Goal: Task Accomplishment & Management: Use online tool/utility

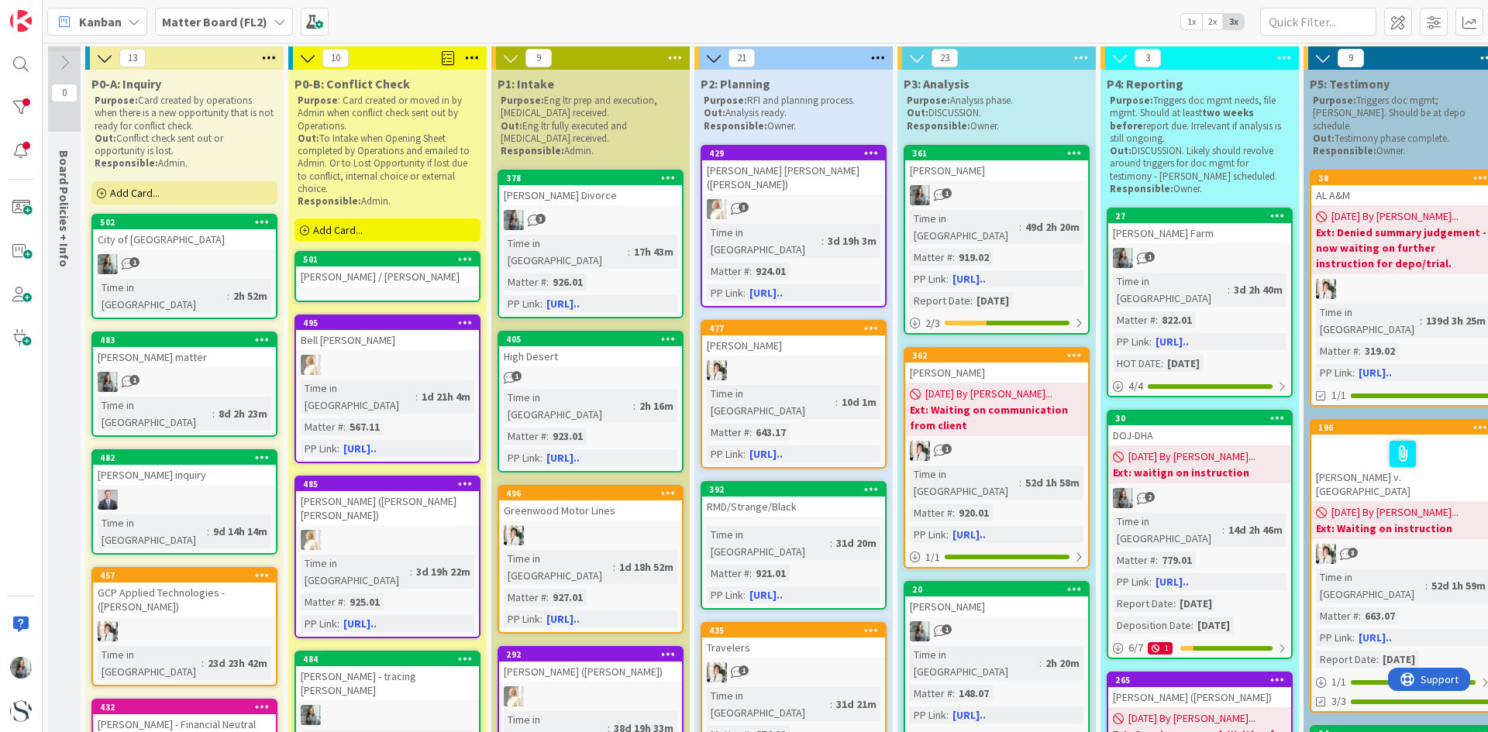
click at [384, 278] on div "[PERSON_NAME] / [PERSON_NAME]" at bounding box center [387, 277] width 183 height 20
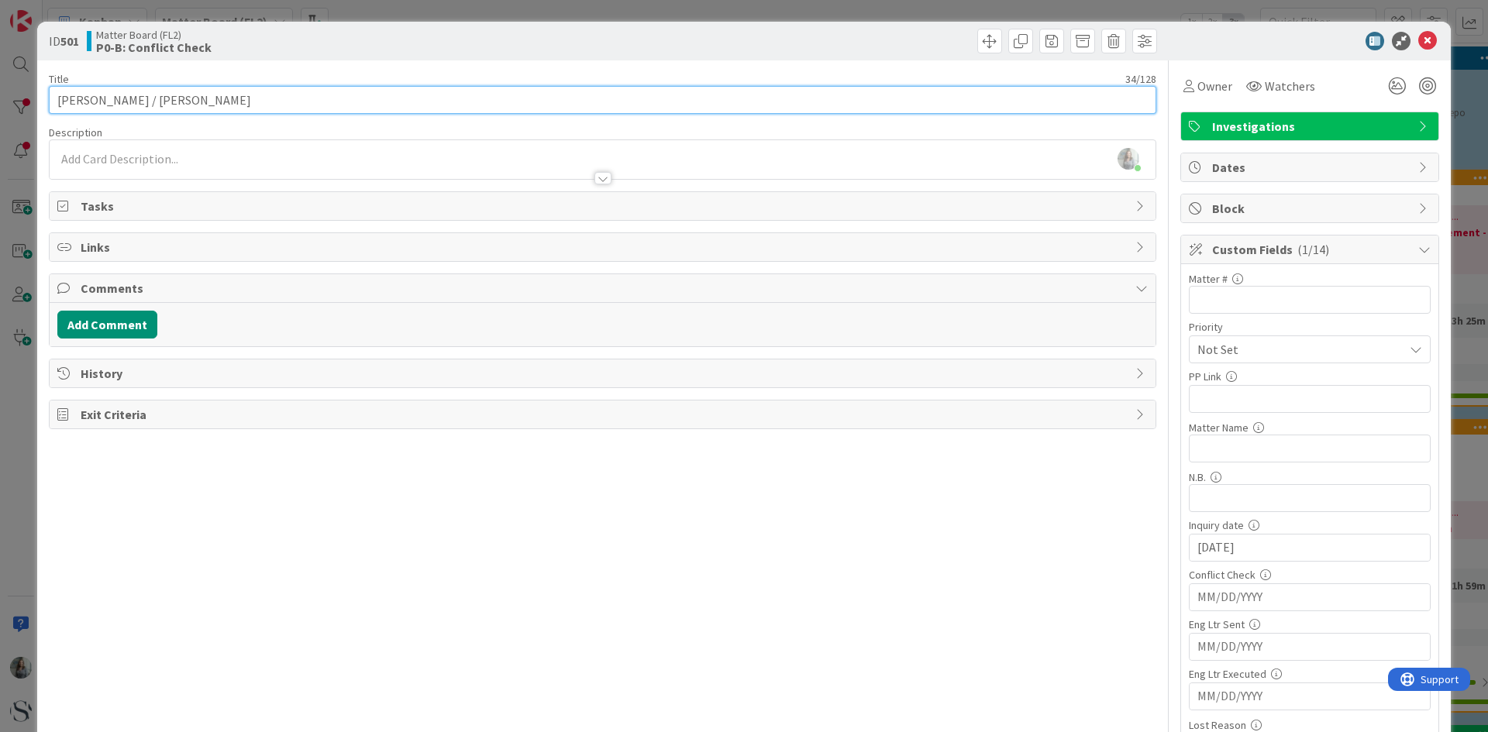
click at [58, 101] on input "[PERSON_NAME] / [PERSON_NAME]" at bounding box center [602, 100] width 1107 height 28
type input "Reno Refectories - [PERSON_NAME] / [PERSON_NAME]"
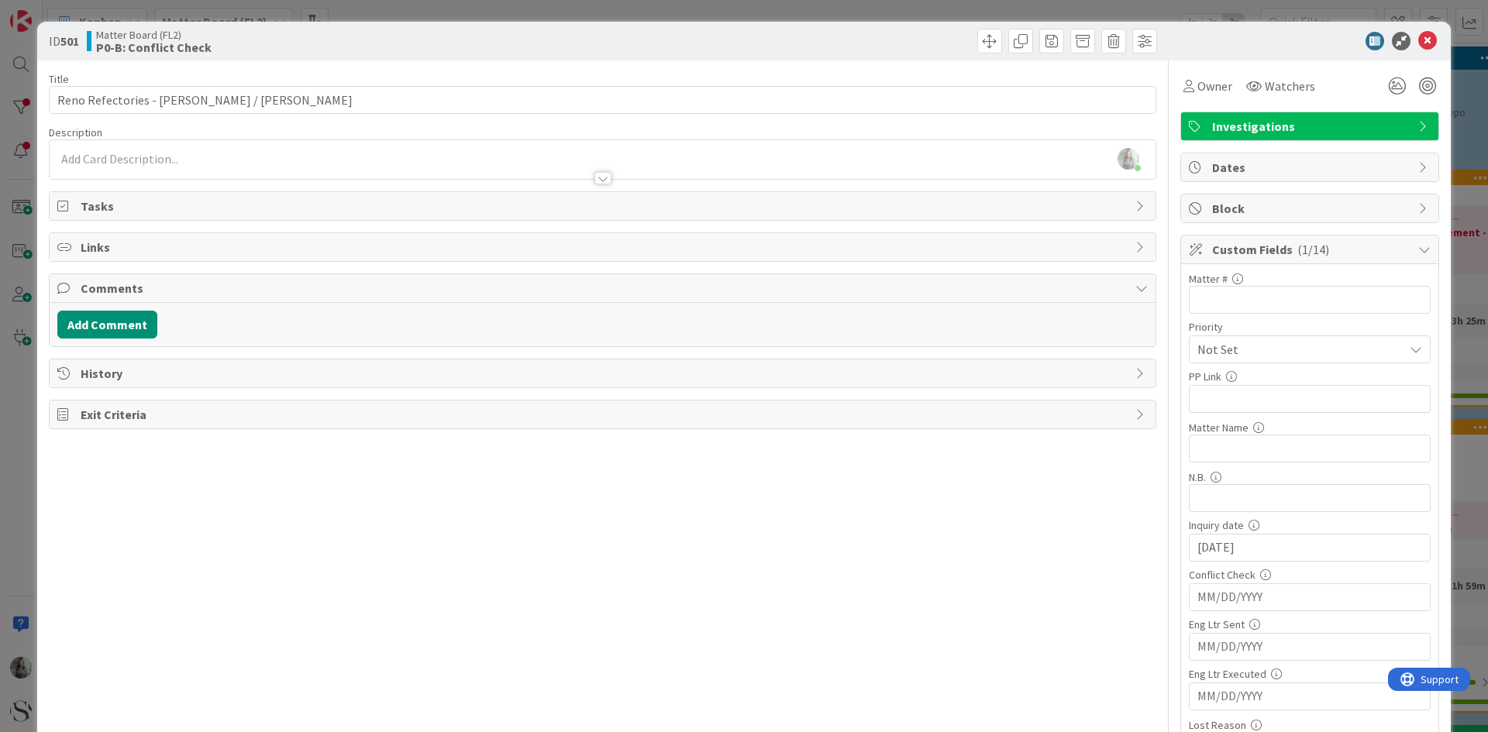
click at [1221, 608] on input "MM/DD/YYYY" at bounding box center [1309, 597] width 225 height 26
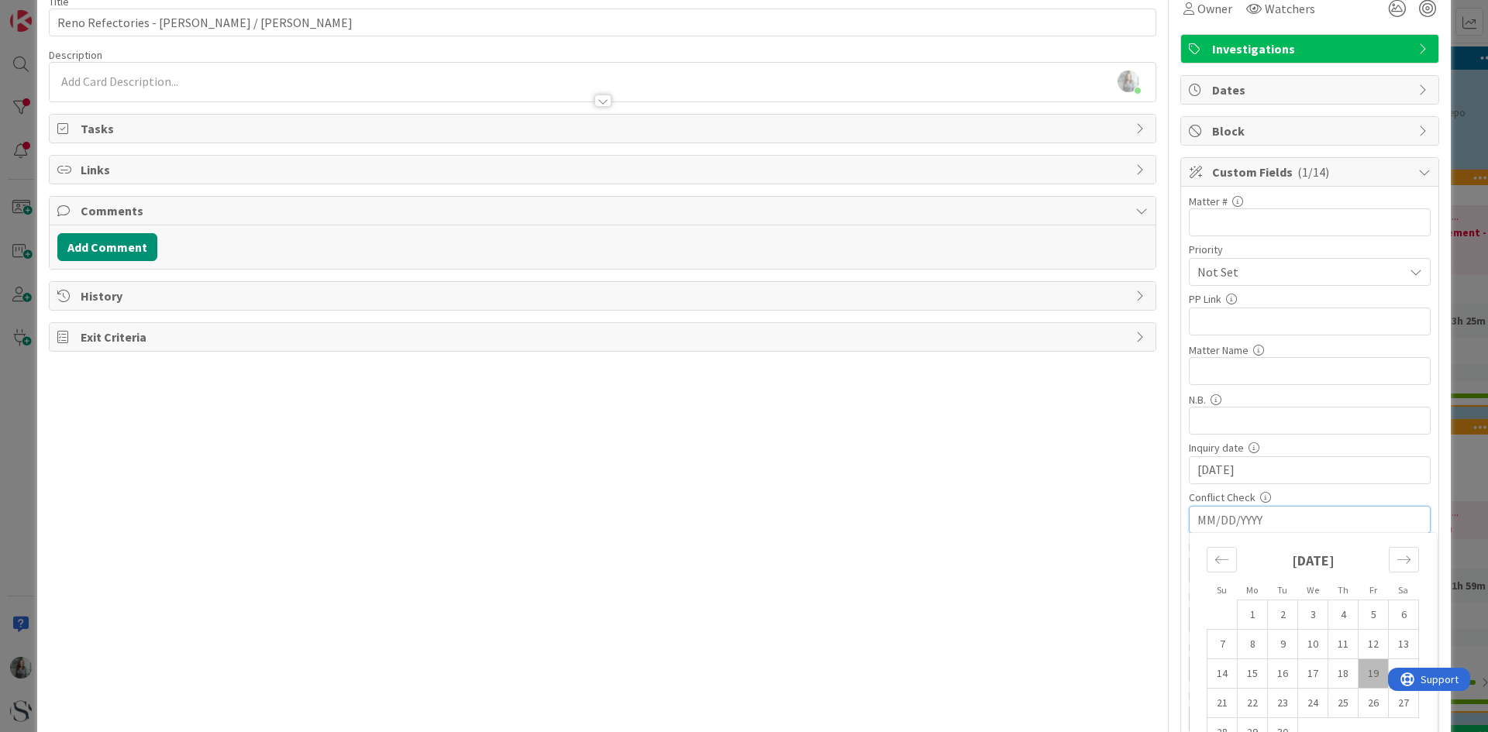
click at [1362, 672] on td "19" at bounding box center [1373, 673] width 30 height 29
type input "[DATE]"
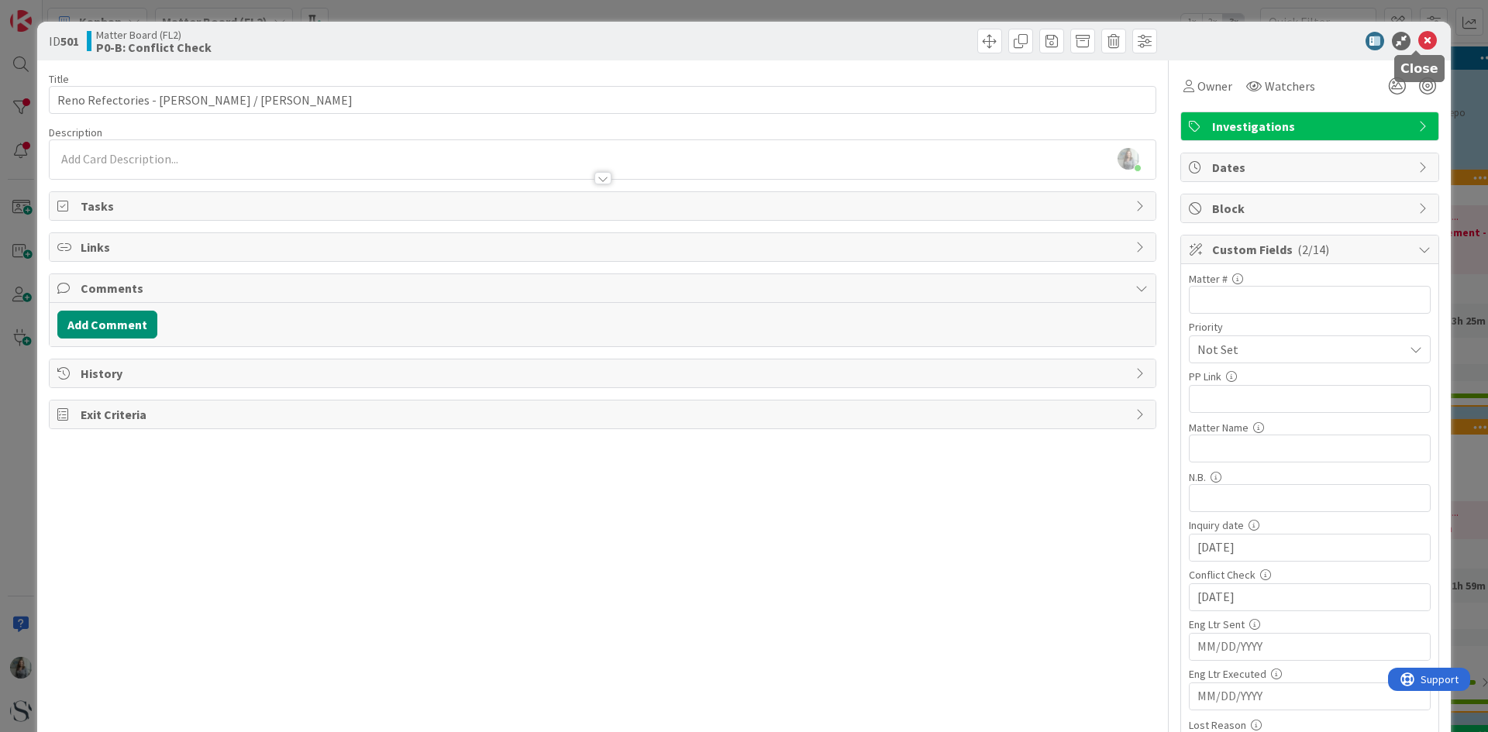
click at [1420, 39] on icon at bounding box center [1427, 41] width 19 height 19
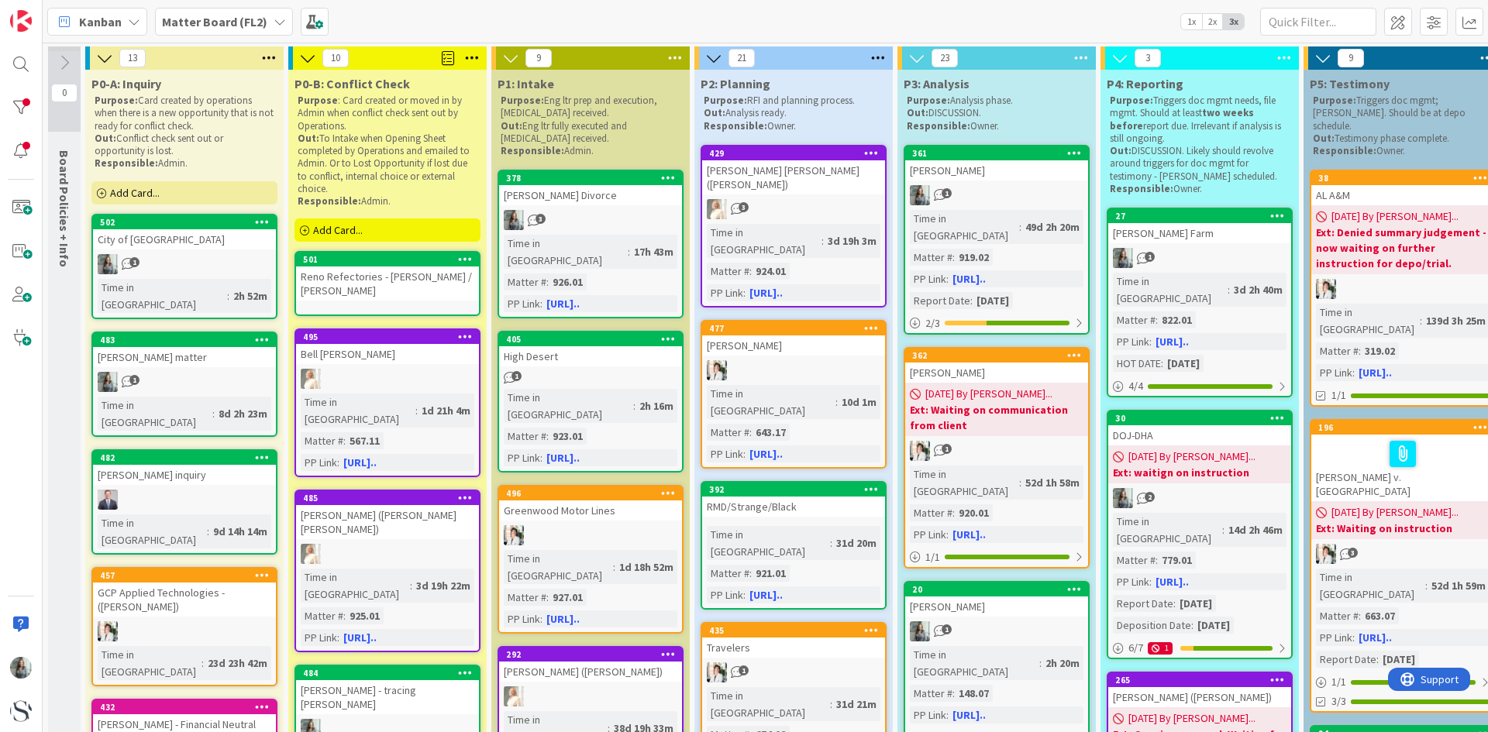
click at [416, 284] on div "Reno Refectories - [PERSON_NAME] / [PERSON_NAME]" at bounding box center [387, 284] width 183 height 34
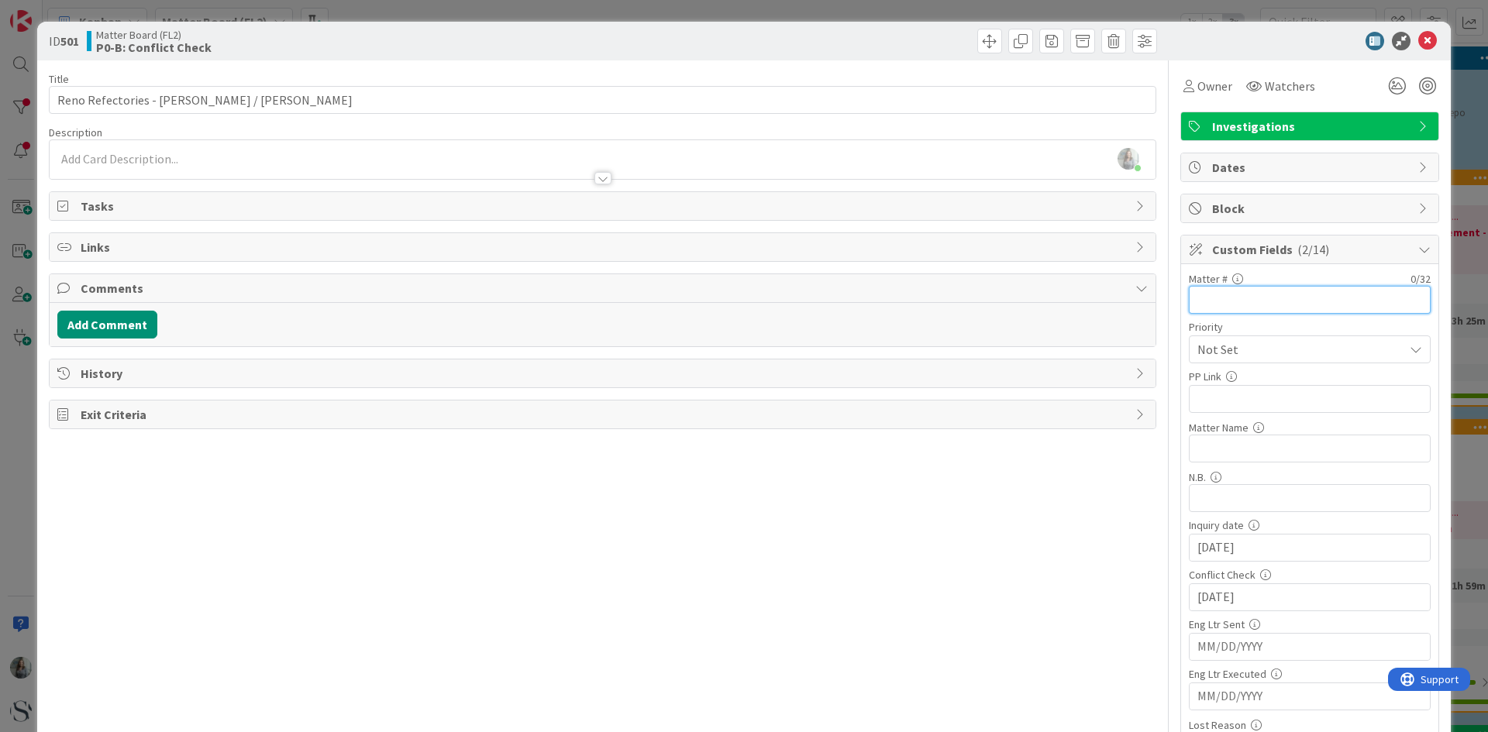
click at [1210, 300] on input "text" at bounding box center [1310, 300] width 242 height 28
type input "120.37"
click at [1228, 394] on input "text" at bounding box center [1310, 399] width 242 height 28
paste input "[URL][DOMAIN_NAME]"
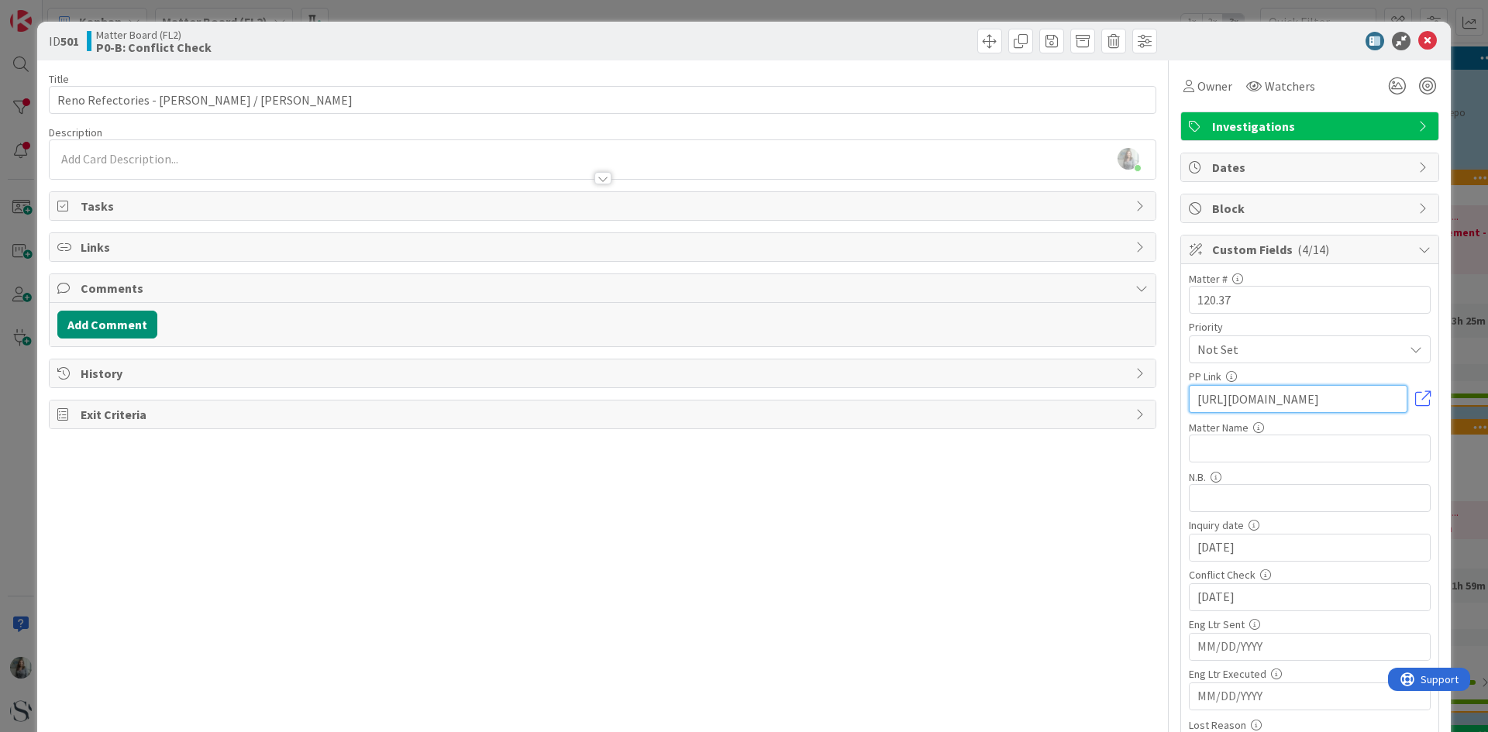
type input "[URL][DOMAIN_NAME]"
click at [1234, 449] on input "text" at bounding box center [1310, 449] width 242 height 28
paste input "Reno Refractories, Inc - The HJH"
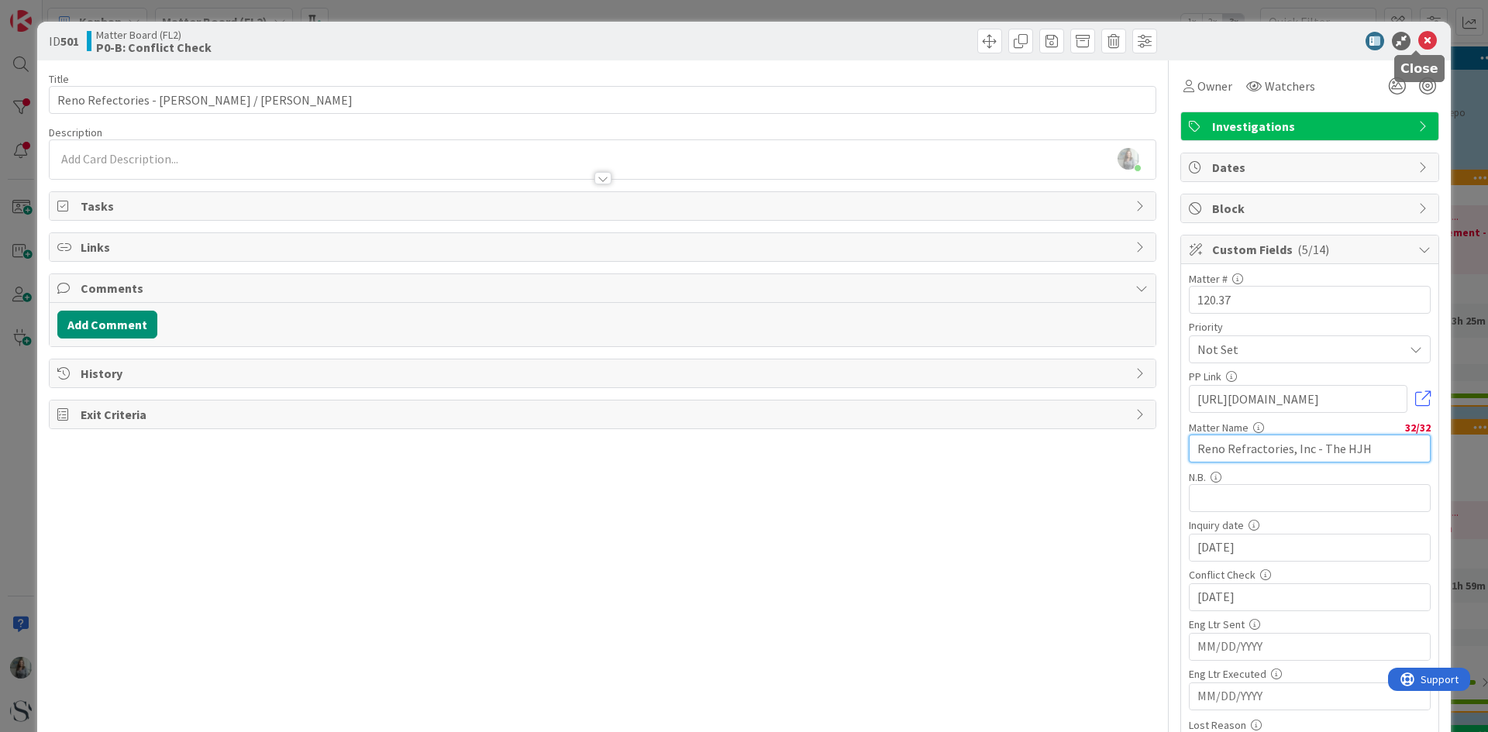
type input "Reno Refractories, Inc - The HJH"
click at [1419, 43] on icon at bounding box center [1427, 41] width 19 height 19
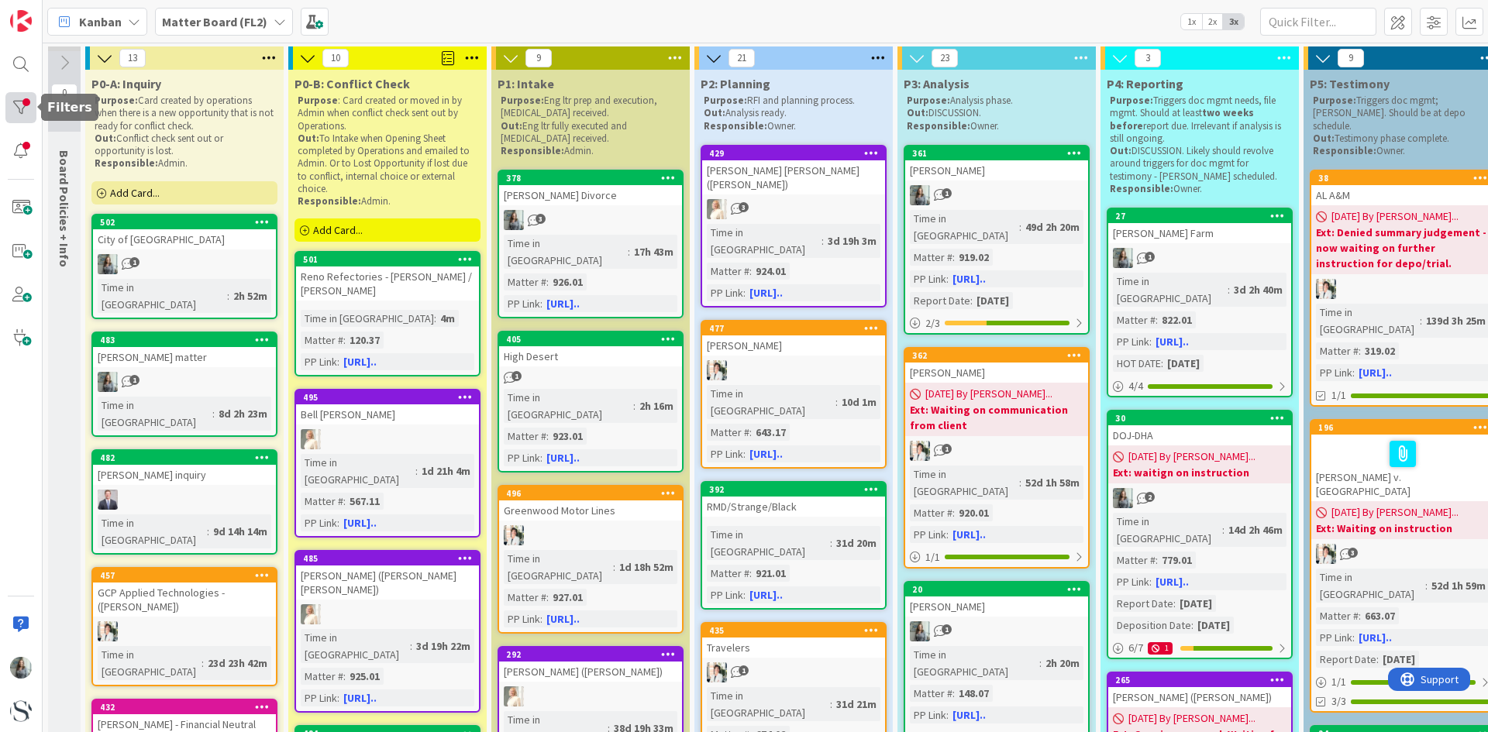
click at [28, 108] on div at bounding box center [20, 107] width 31 height 31
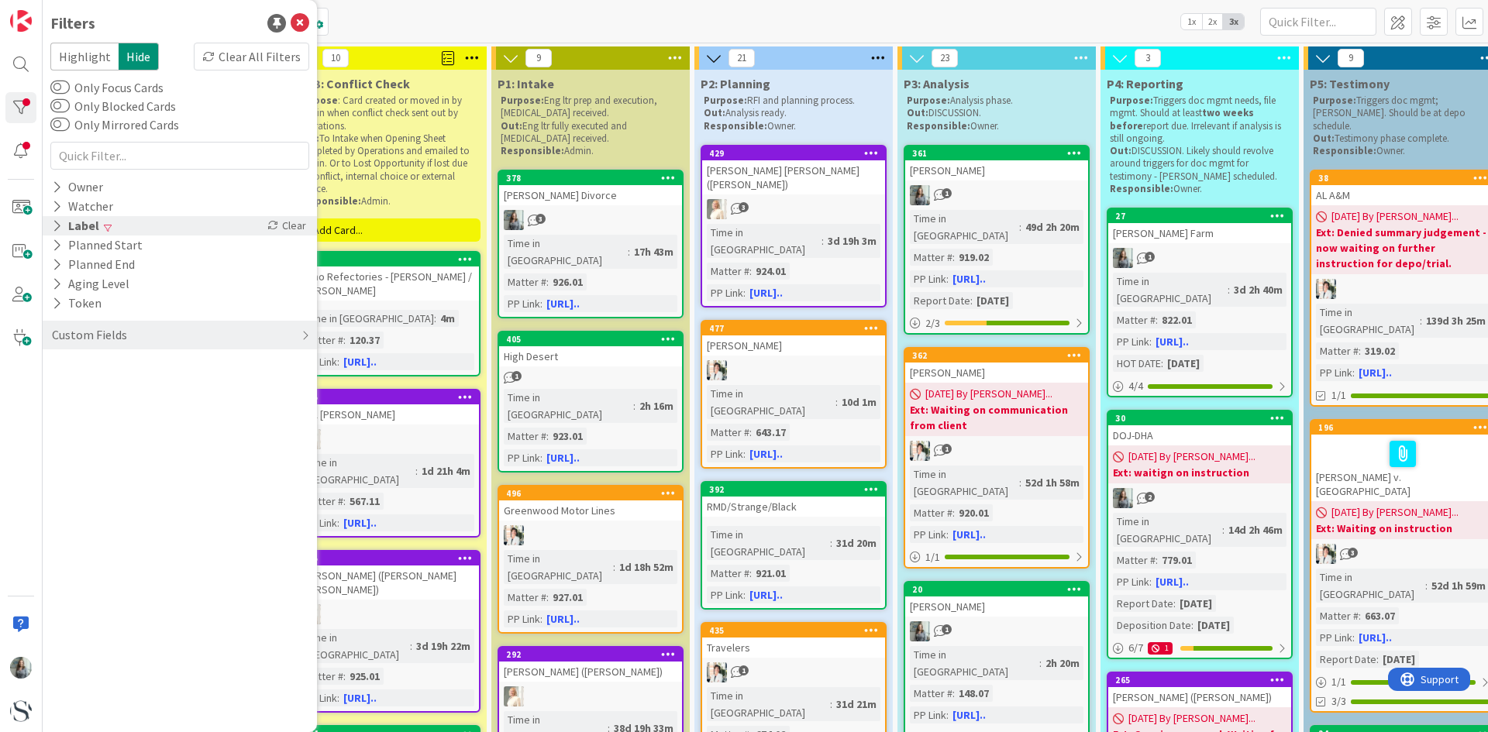
click at [55, 225] on icon at bounding box center [57, 225] width 10 height 13
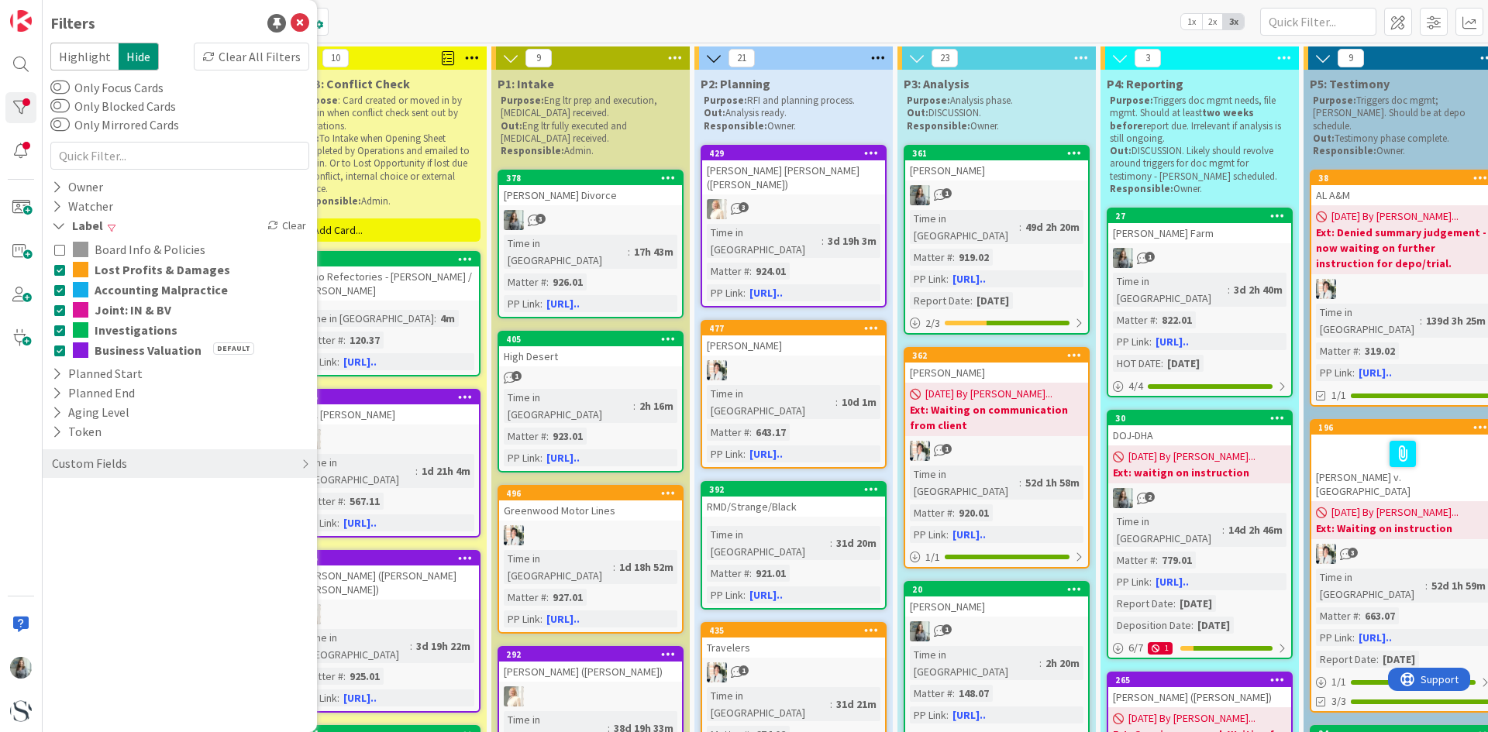
click at [59, 250] on icon at bounding box center [59, 249] width 11 height 11
click at [293, 30] on icon at bounding box center [300, 23] width 19 height 19
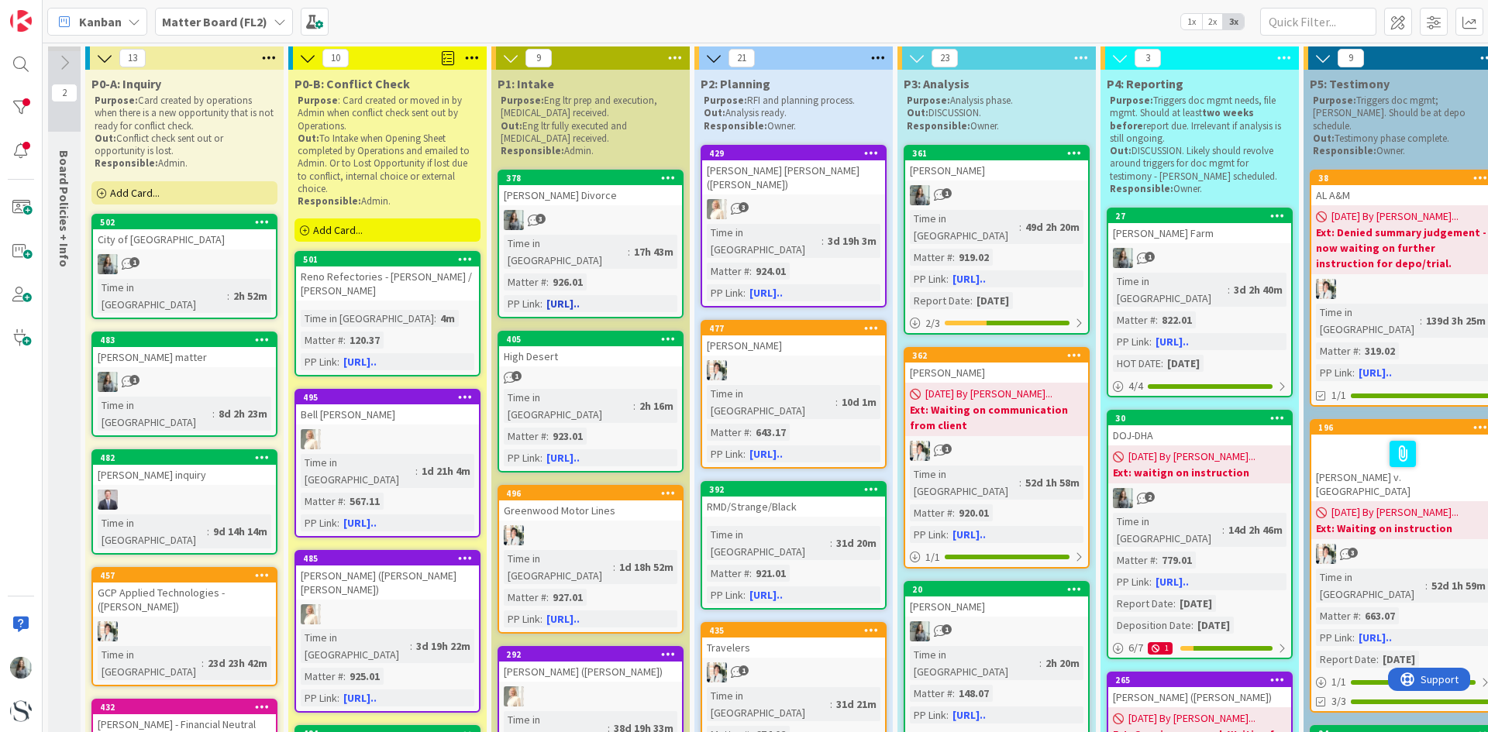
scroll to position [577, 0]
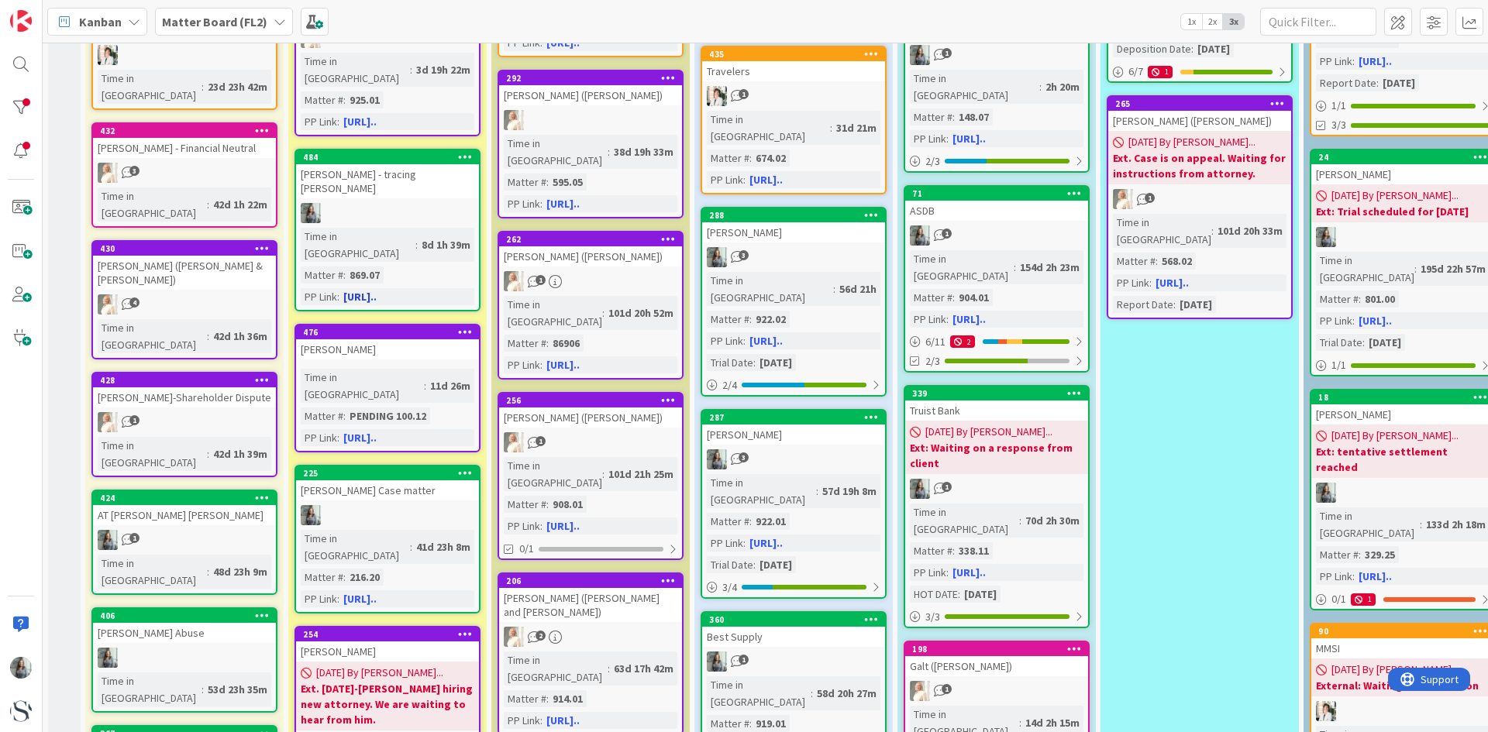
click at [405, 164] on div "[PERSON_NAME] - tracing [PERSON_NAME]" at bounding box center [387, 181] width 183 height 34
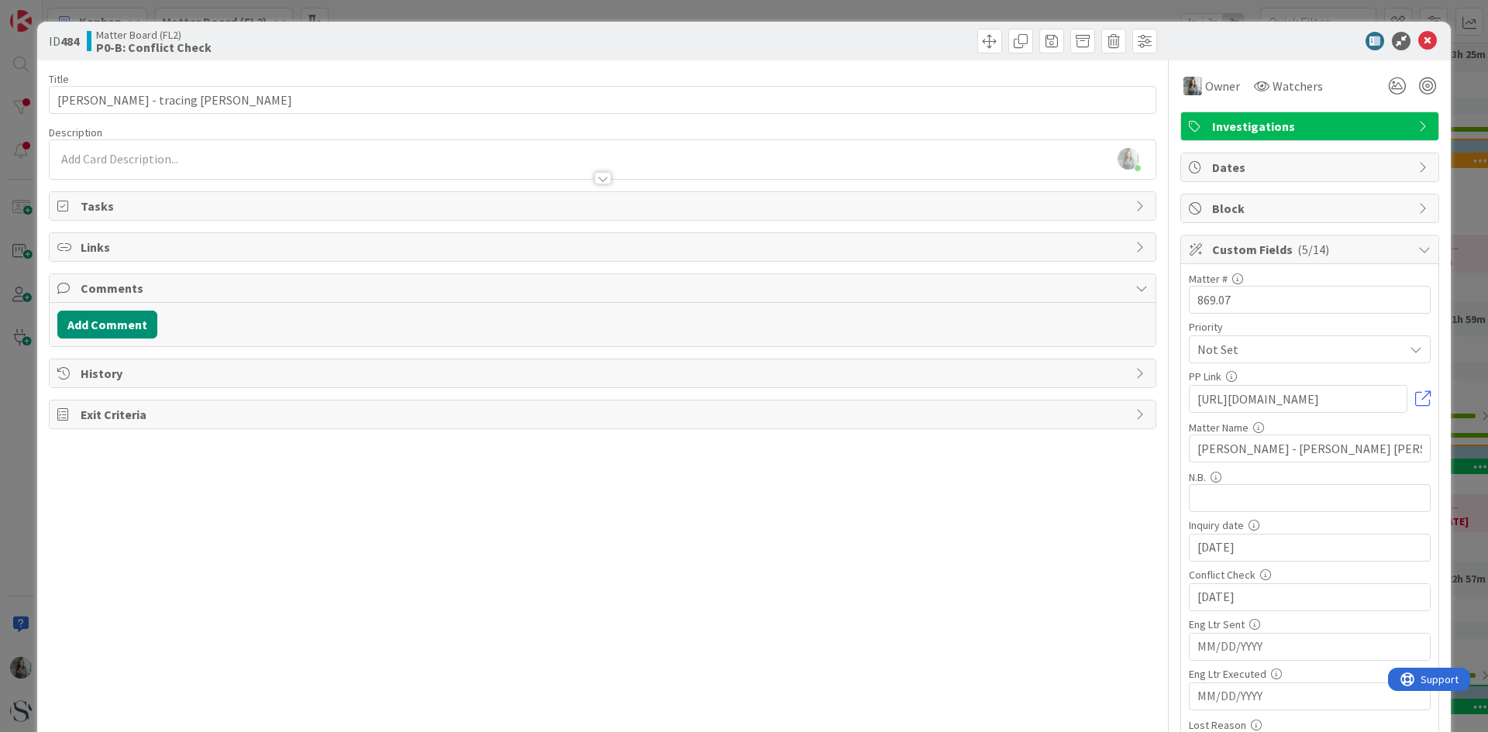
scroll to position [77, 0]
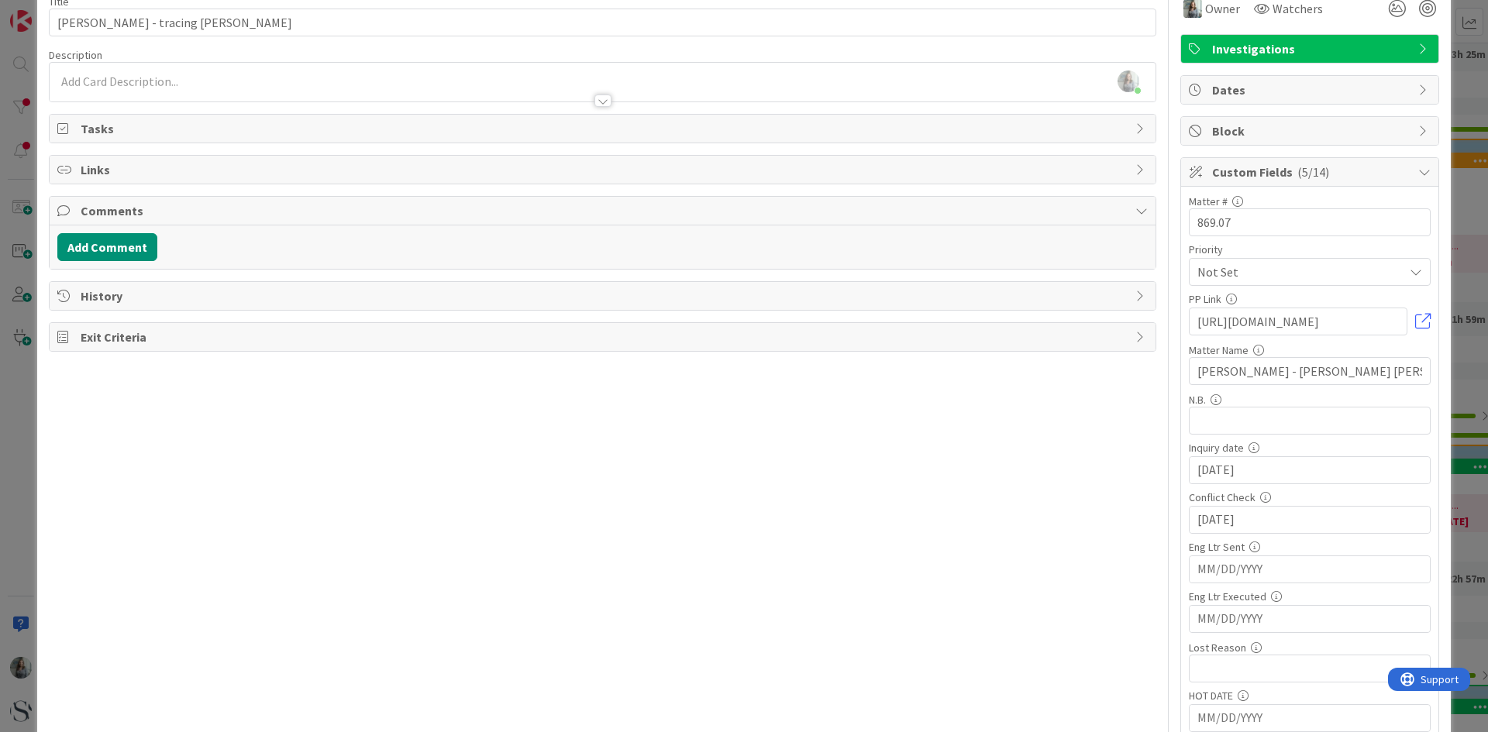
click at [1230, 575] on input "MM/DD/YYYY" at bounding box center [1309, 569] width 225 height 26
click at [1364, 720] on td "19" at bounding box center [1373, 723] width 30 height 29
type input "[DATE]"
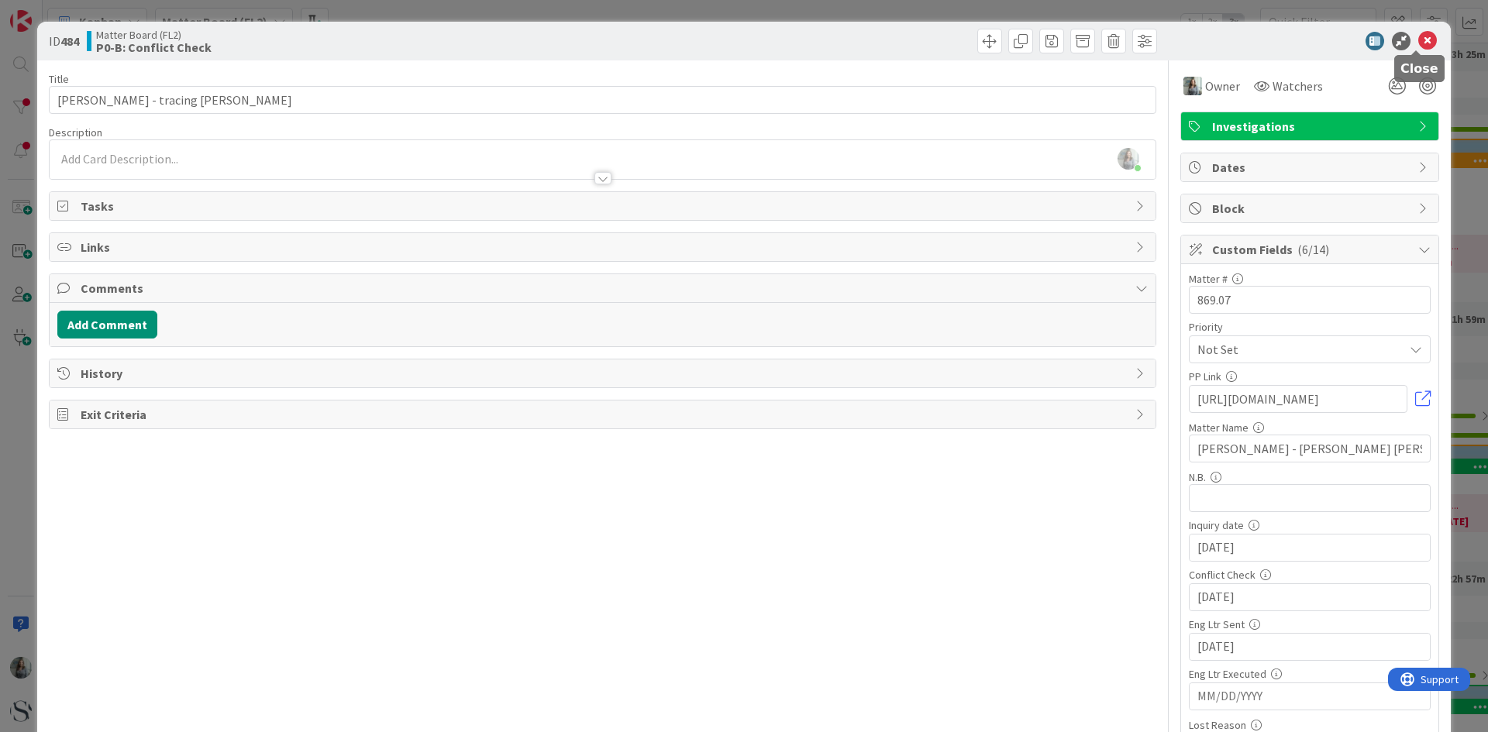
click at [1420, 45] on icon at bounding box center [1427, 41] width 19 height 19
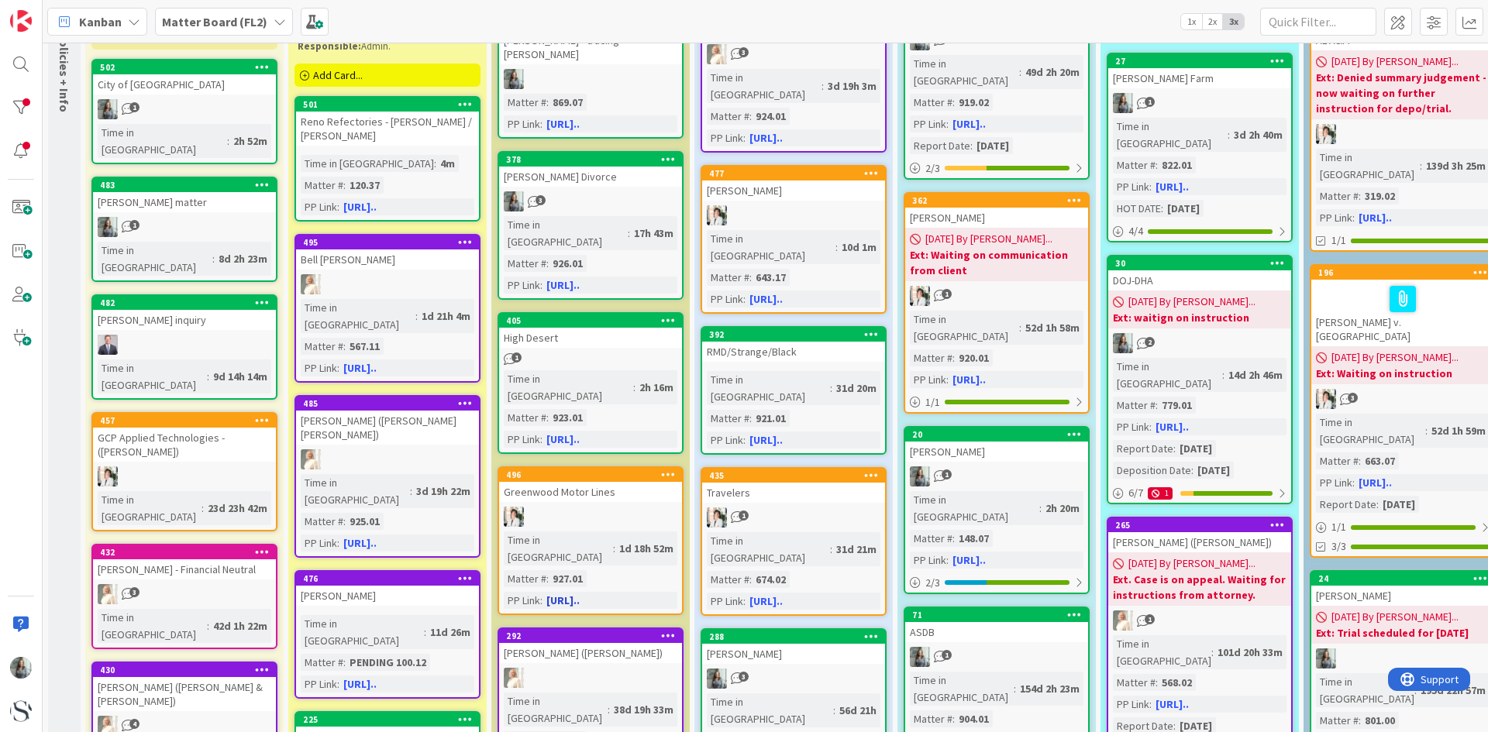
scroll to position [77, 0]
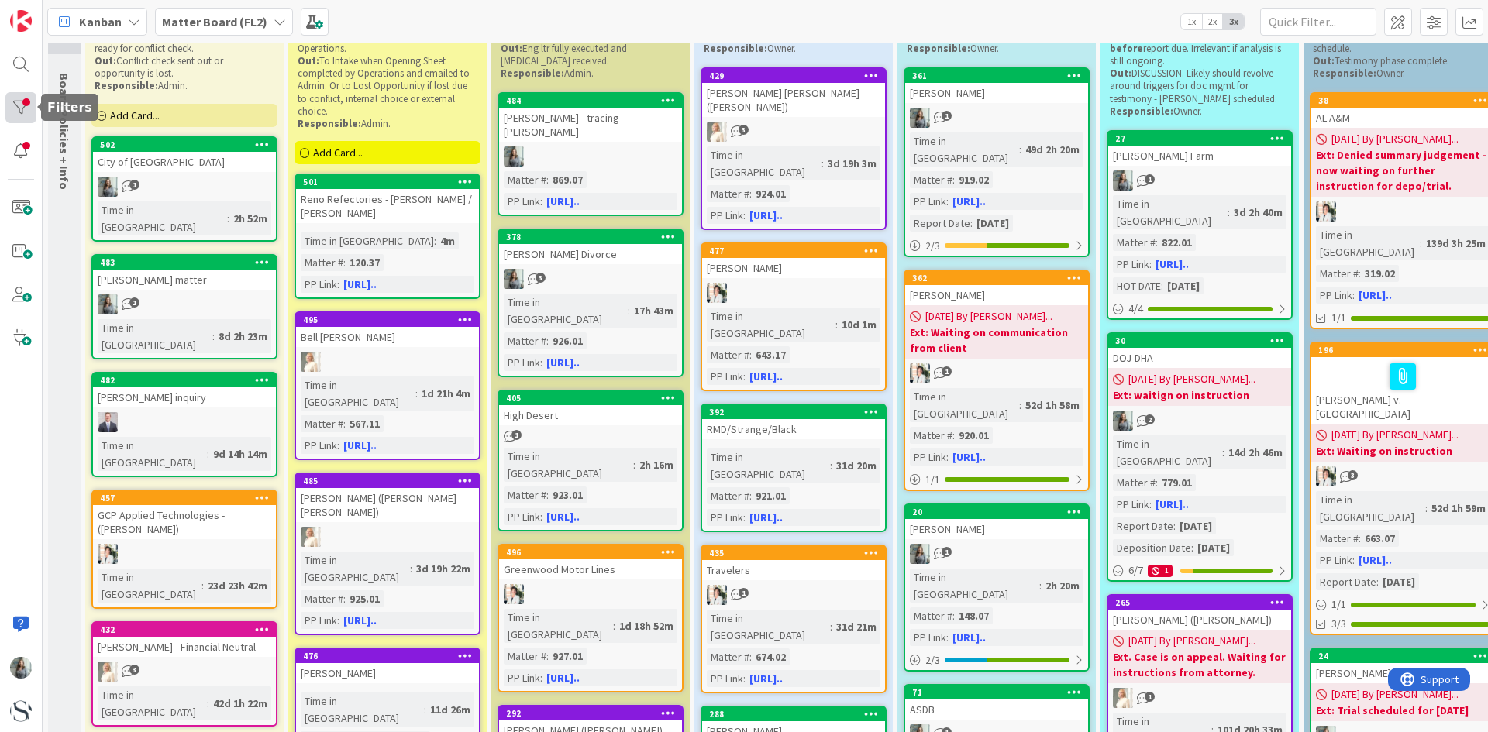
click at [22, 112] on div at bounding box center [20, 107] width 31 height 31
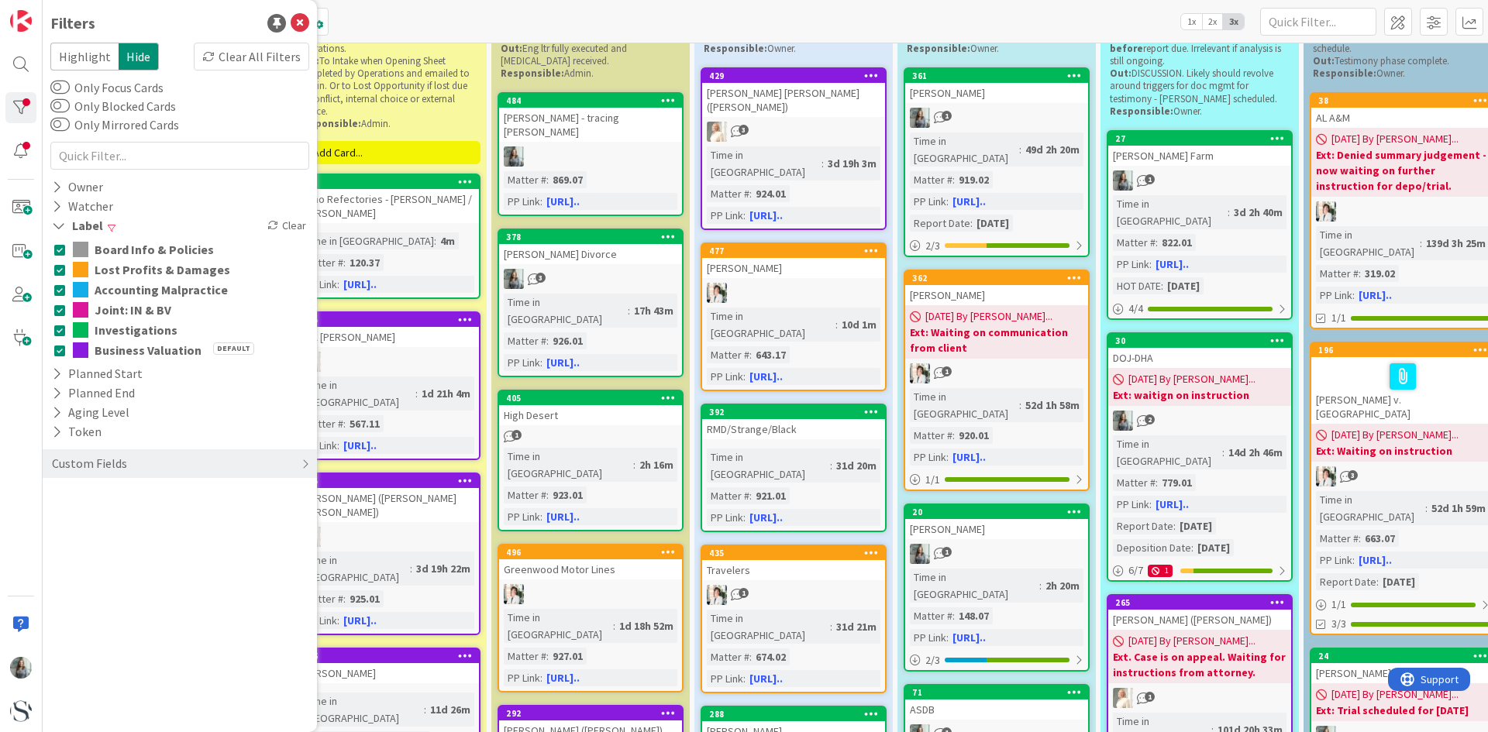
click at [64, 248] on icon at bounding box center [59, 249] width 11 height 11
click at [63, 265] on icon at bounding box center [59, 269] width 11 height 11
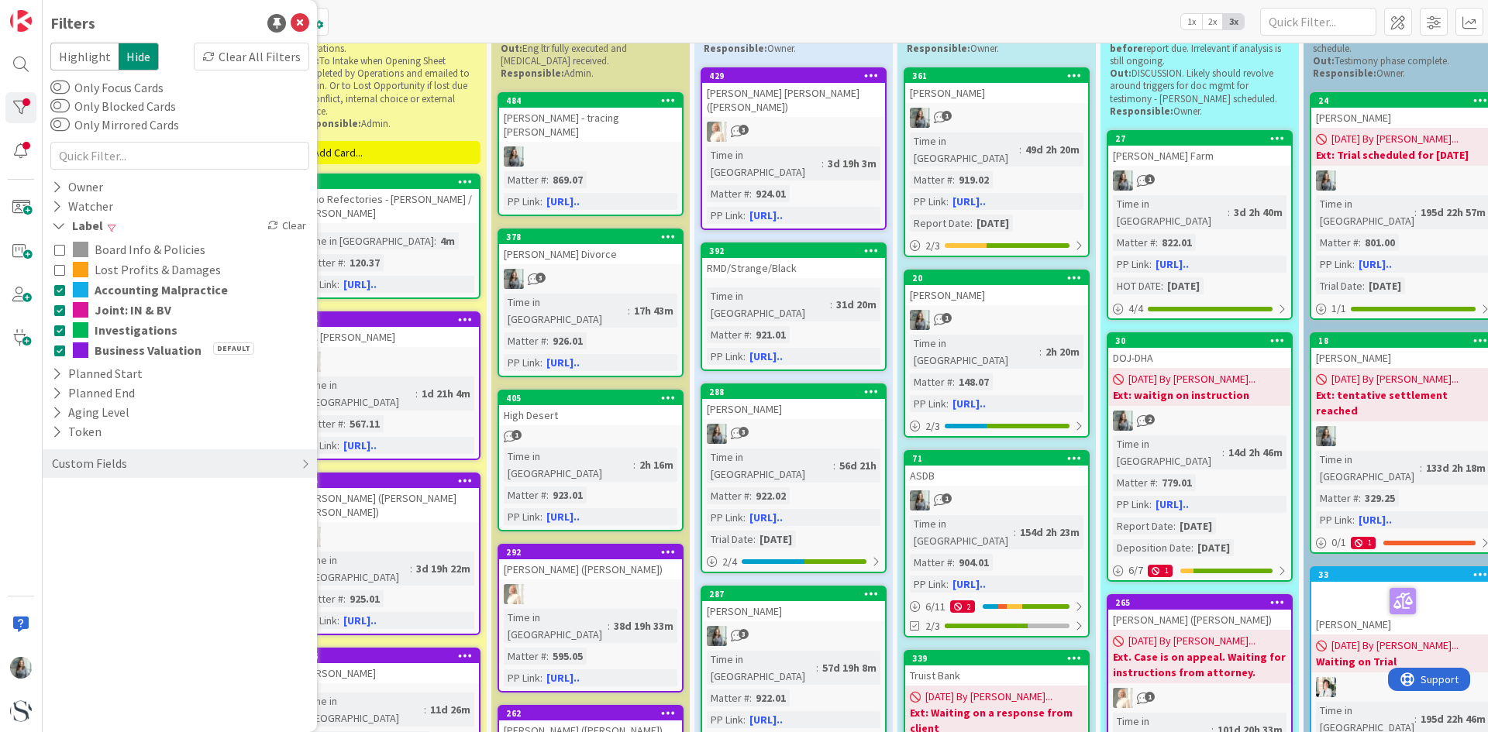
click at [58, 294] on icon at bounding box center [59, 289] width 11 height 11
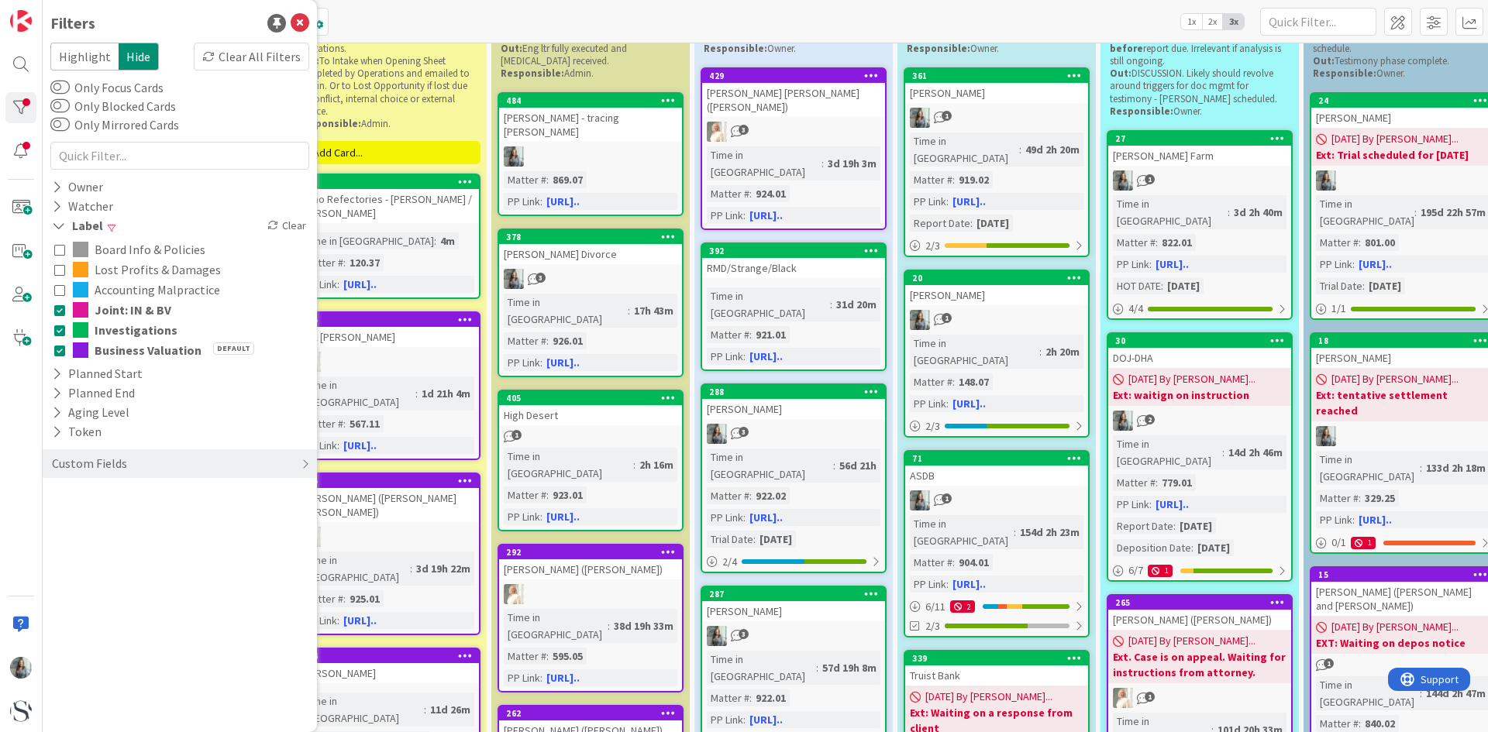
click at [58, 348] on icon at bounding box center [59, 350] width 11 height 11
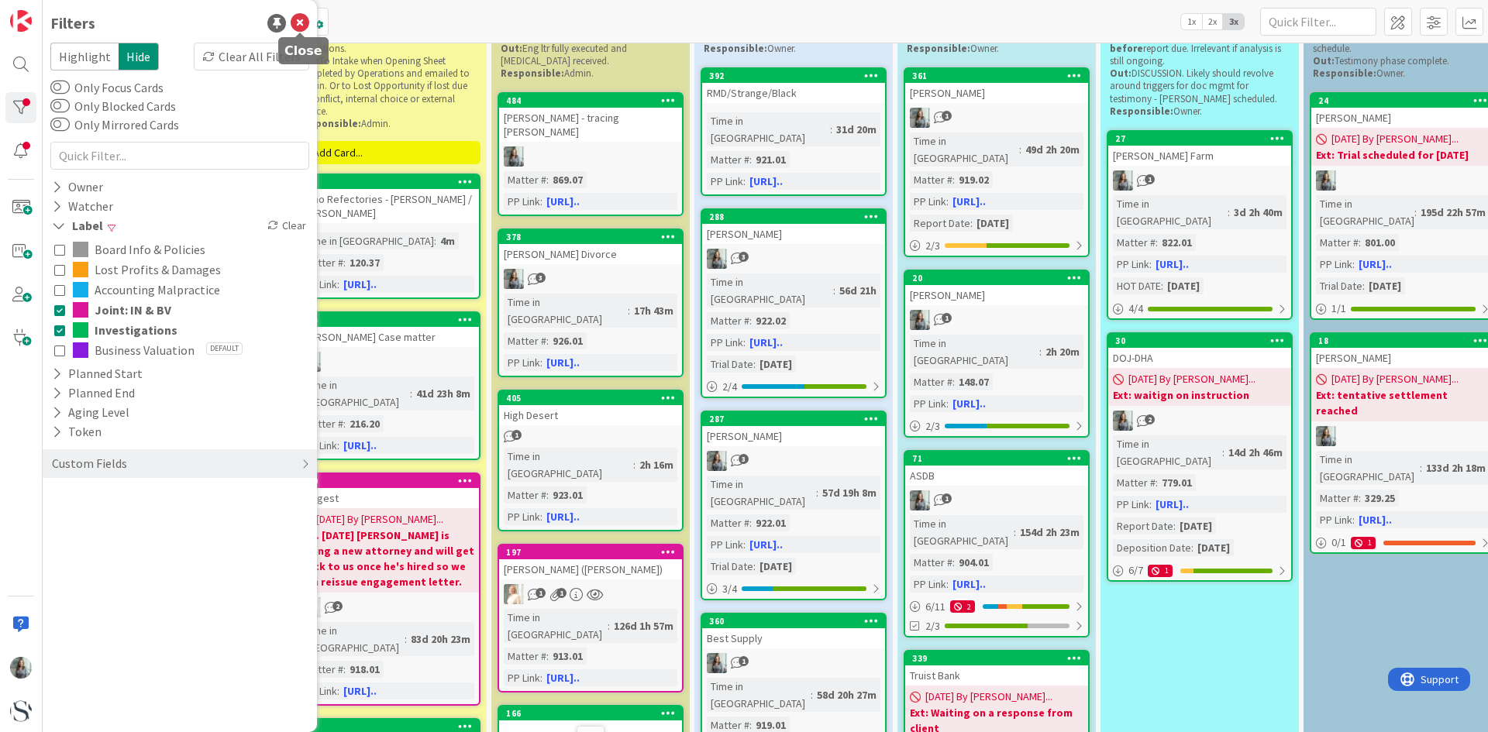
click at [298, 24] on icon at bounding box center [300, 23] width 19 height 19
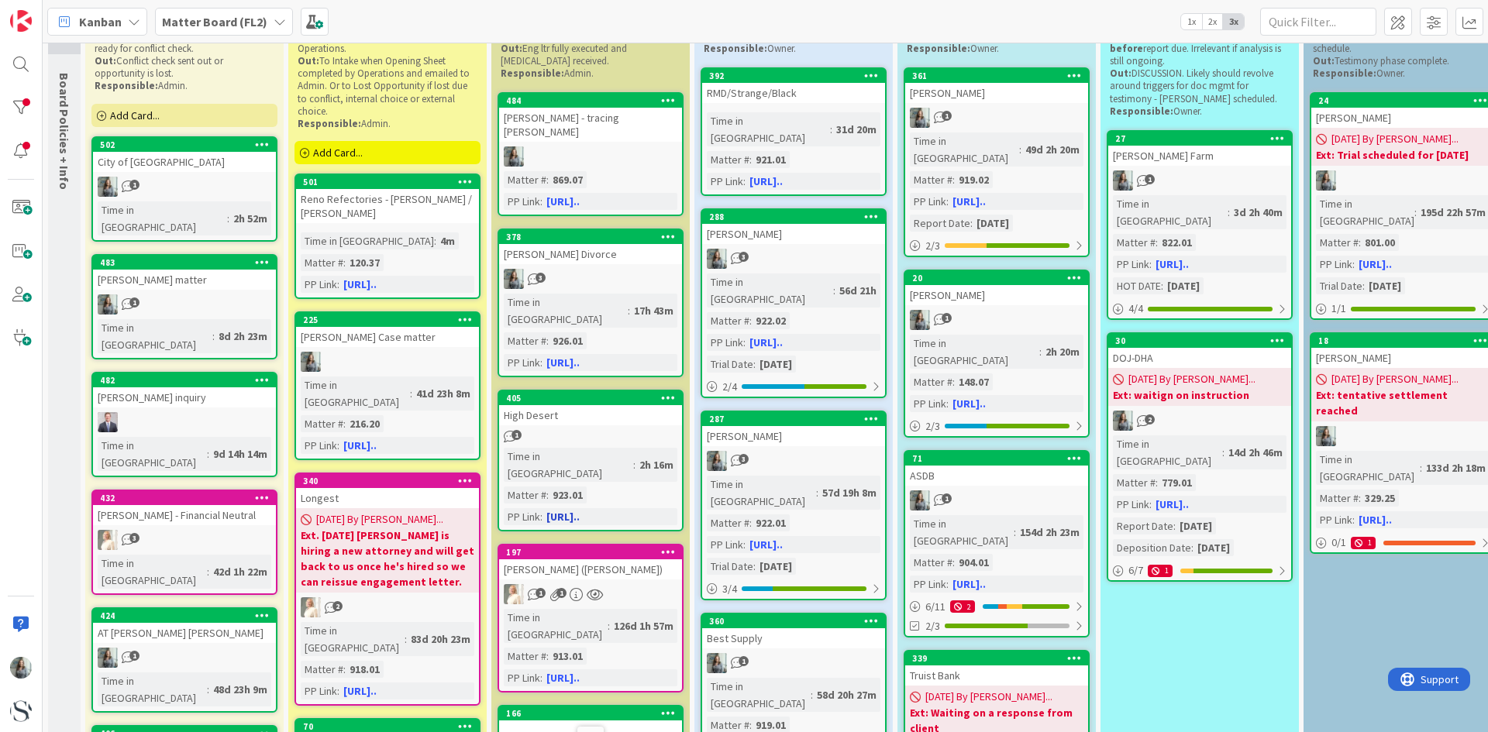
scroll to position [155, 0]
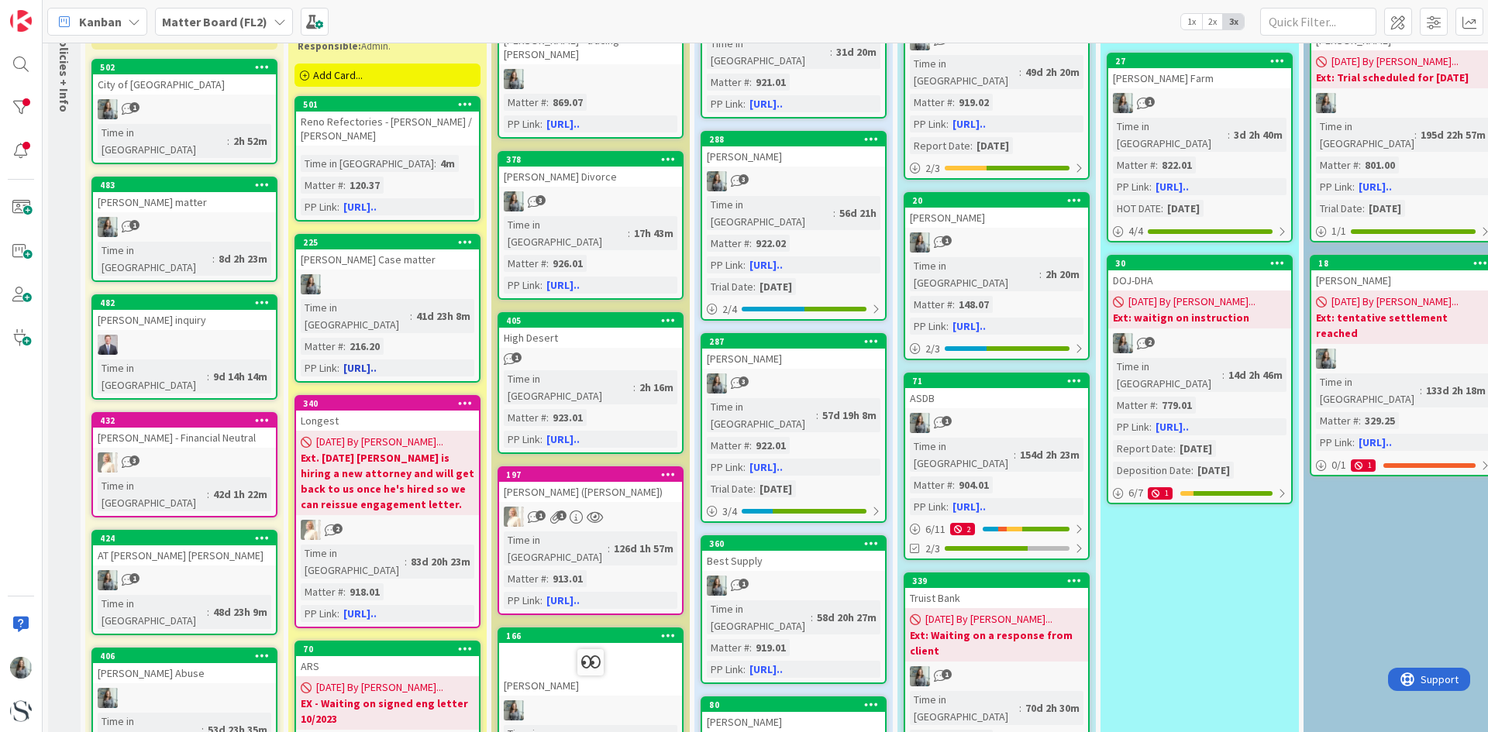
click at [417, 293] on div at bounding box center [387, 284] width 183 height 20
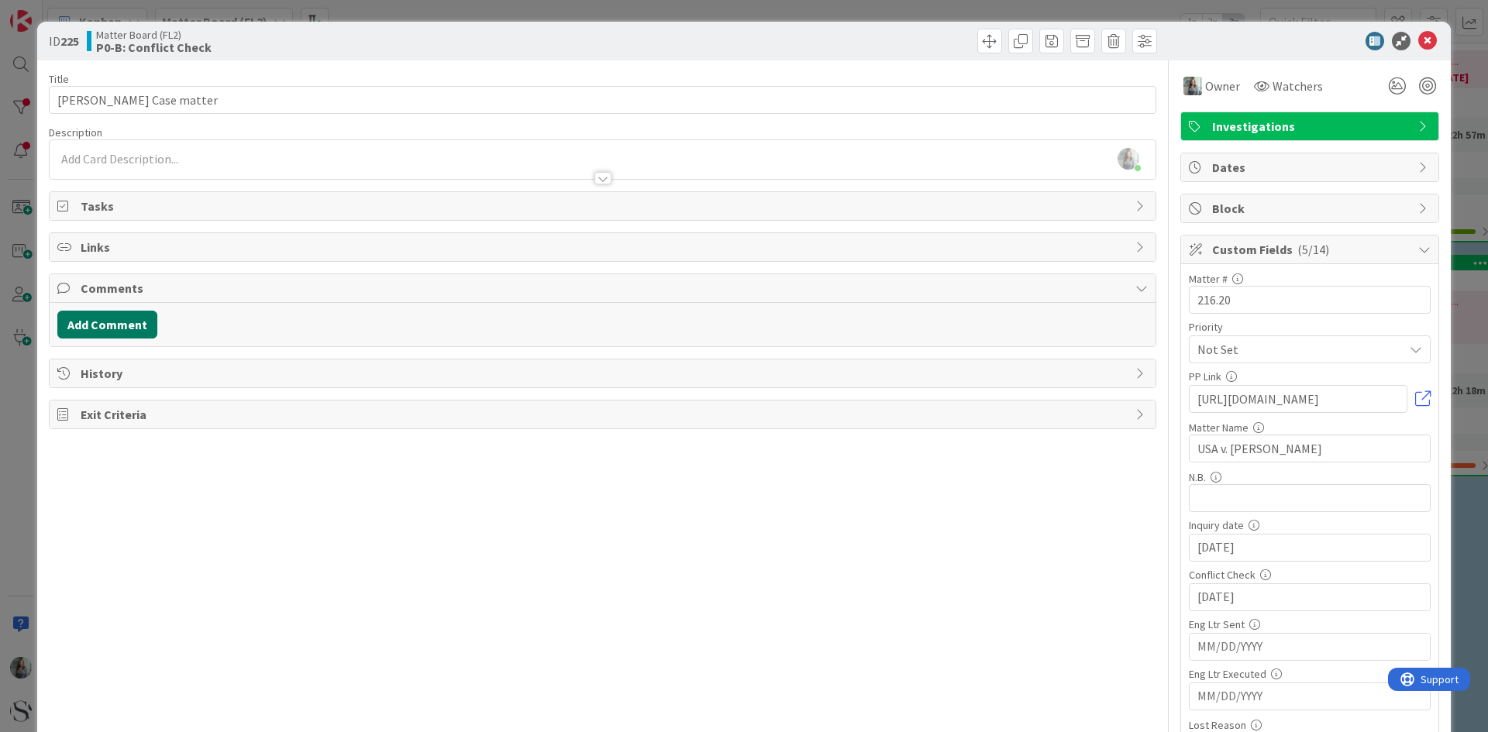
click at [111, 330] on button "Add Comment" at bounding box center [107, 325] width 100 height 28
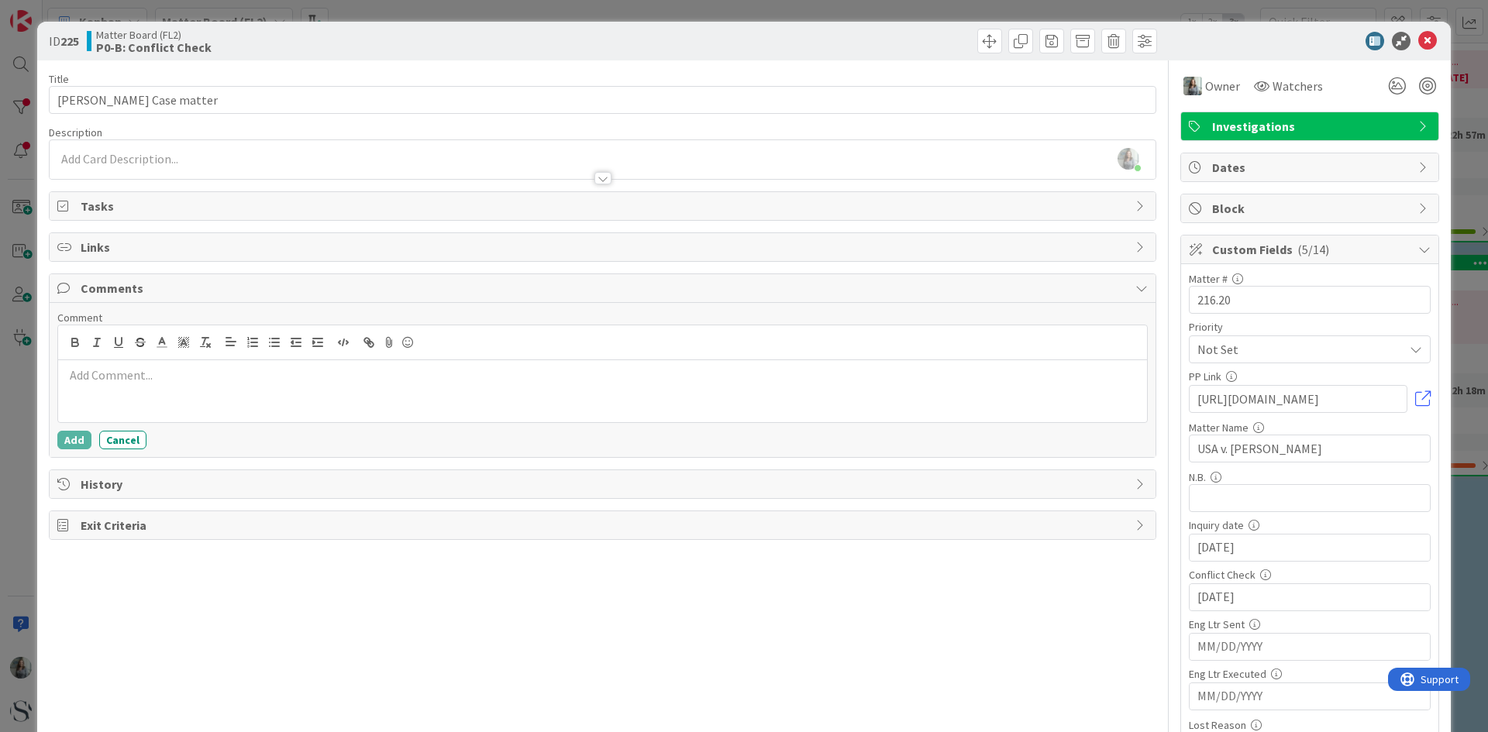
click at [119, 379] on p at bounding box center [602, 376] width 1076 height 18
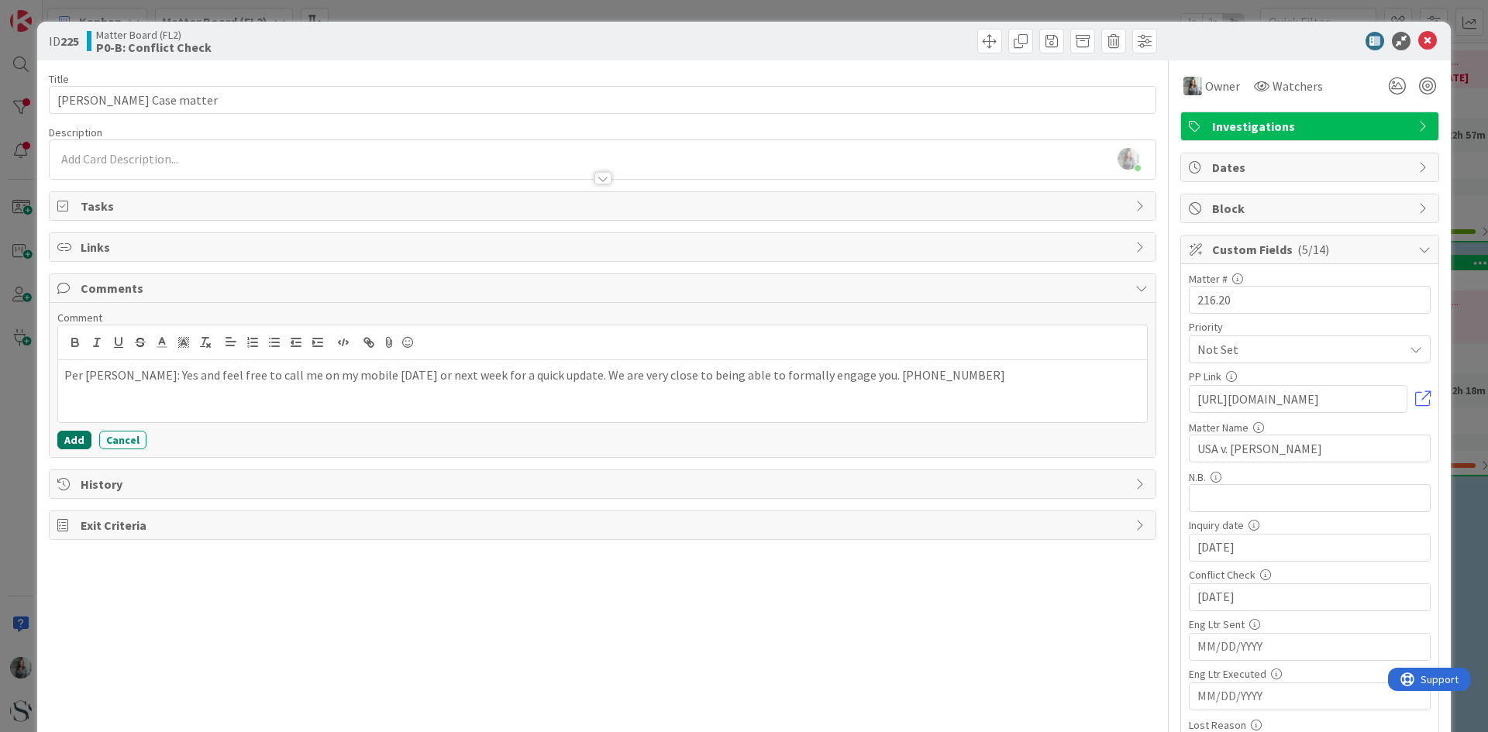
click at [86, 439] on button "Add" at bounding box center [74, 440] width 34 height 19
